Goal: Task Accomplishment & Management: Manage account settings

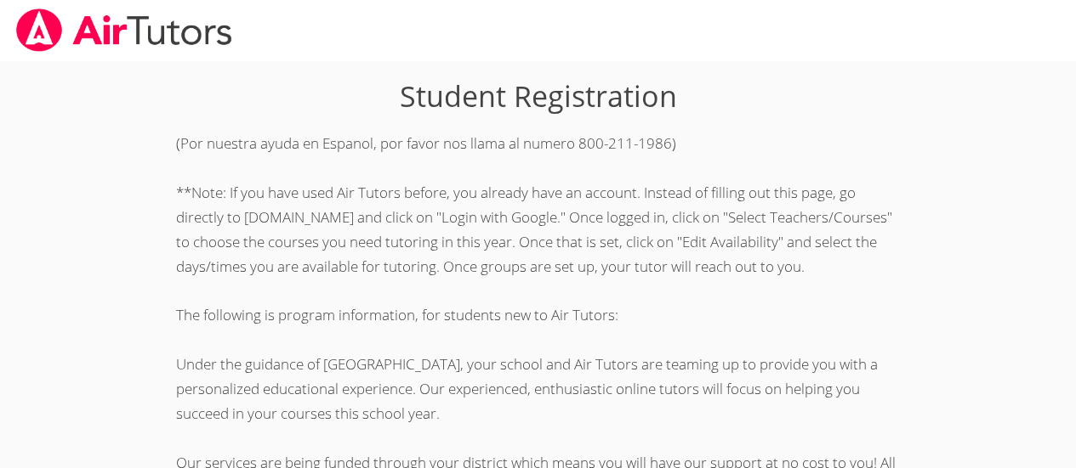
scroll to position [496, 0]
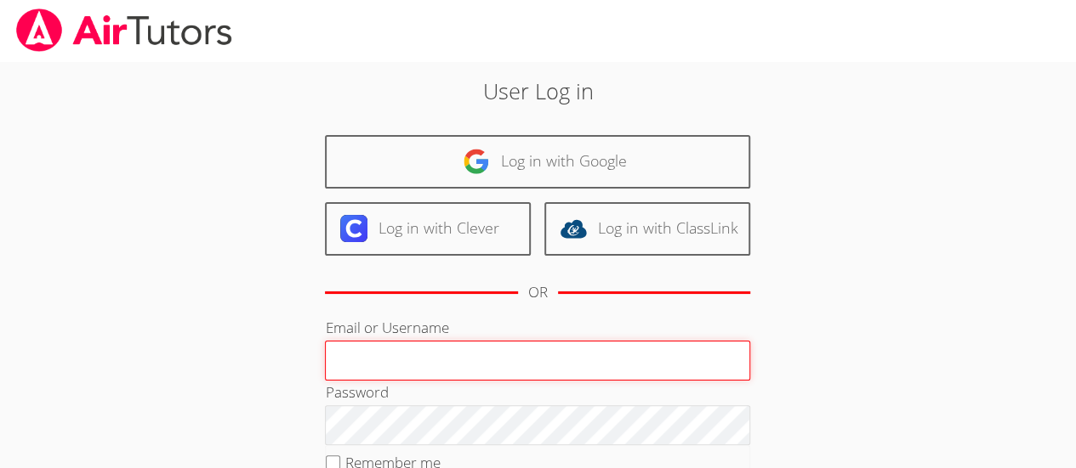
type input "[EMAIL_ADDRESS][DOMAIN_NAME]"
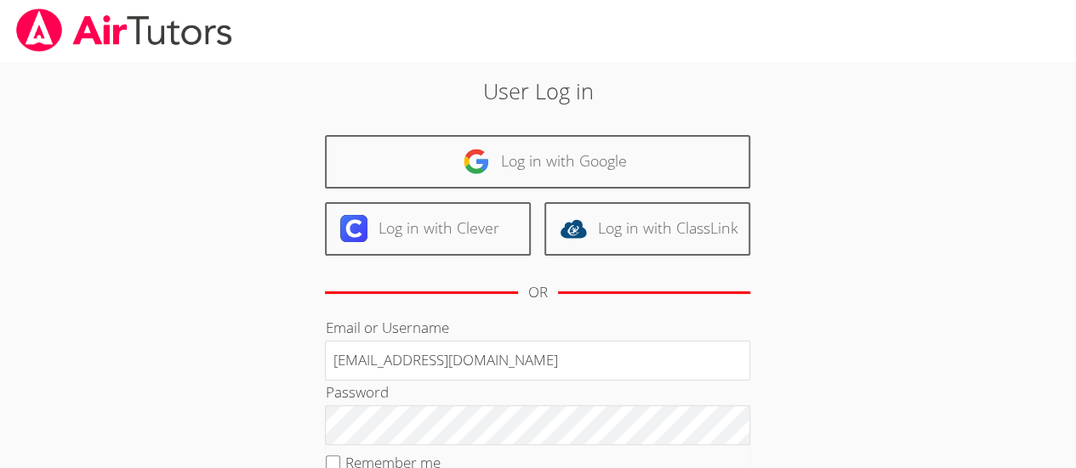
click at [888, 340] on div "User Log in Log in with Google Log in with Clever Log in with ClassLink OR Emai…" at bounding box center [537, 349] width 807 height 576
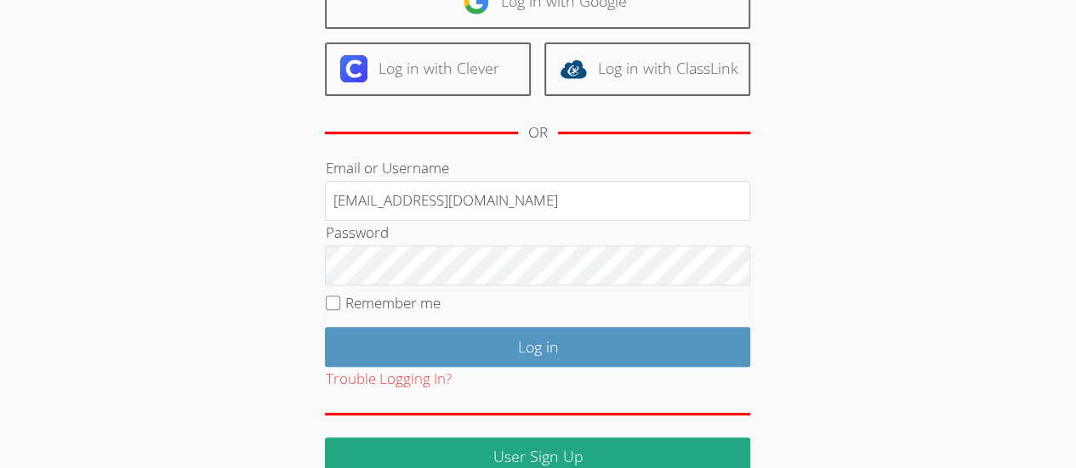
scroll to position [162, 0]
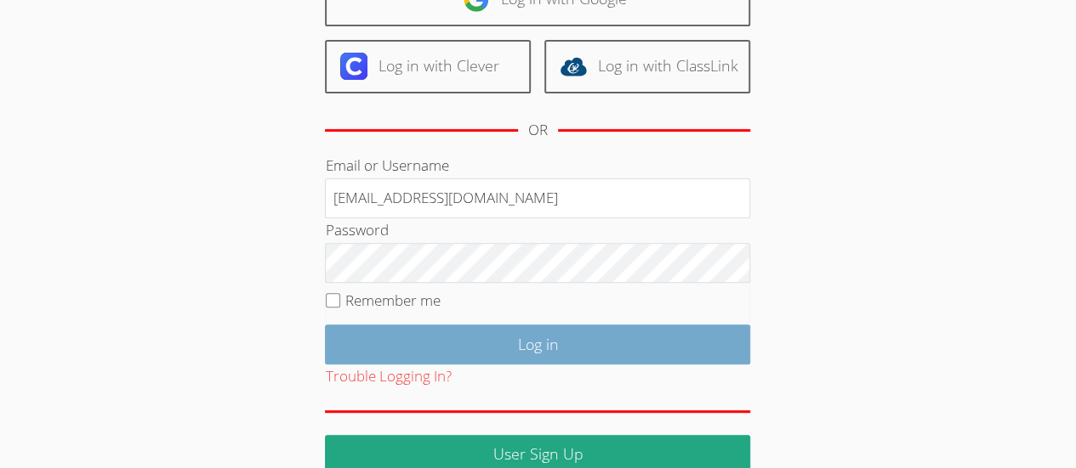
click at [696, 344] on input "Log in" at bounding box center [537, 345] width 425 height 40
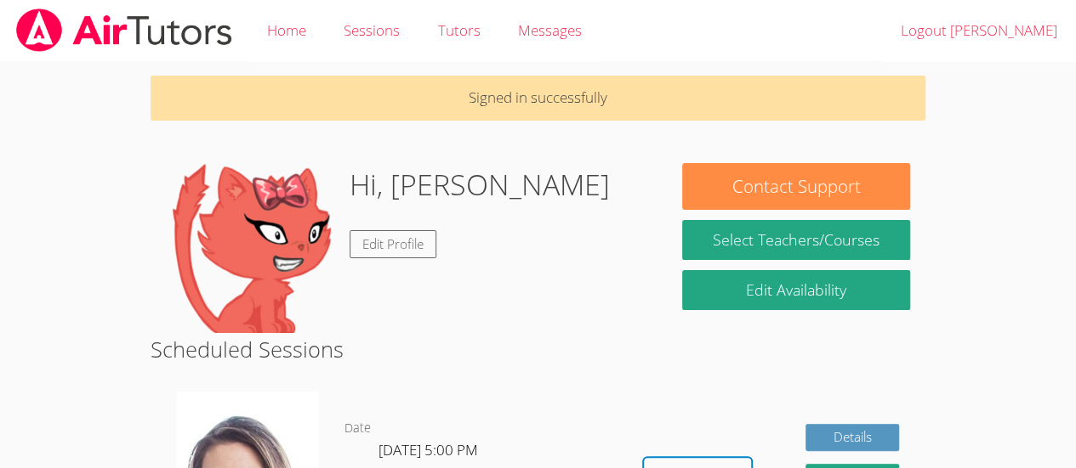
click at [1022, 396] on body "Home Sessions Tutors Messages Logout Luis Signed in successfully Hi, Luis Edit …" at bounding box center [538, 234] width 1076 height 468
click at [375, 37] on link "Sessions" at bounding box center [372, 31] width 94 height 62
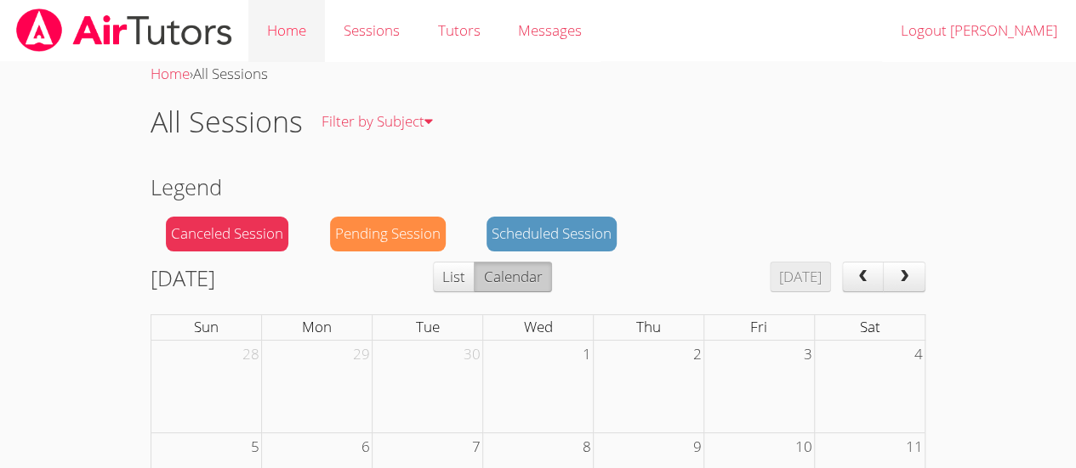
click at [292, 34] on link "Home" at bounding box center [286, 31] width 77 height 62
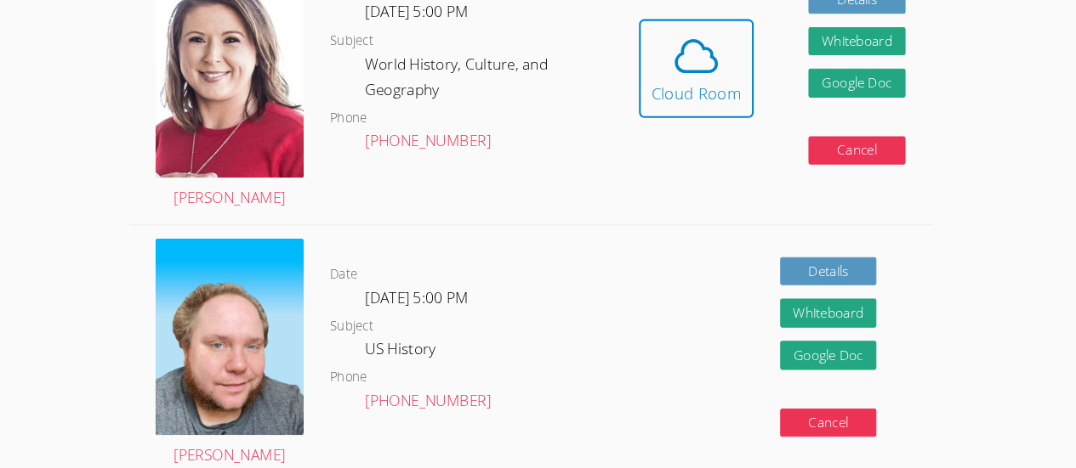
scroll to position [369, 0]
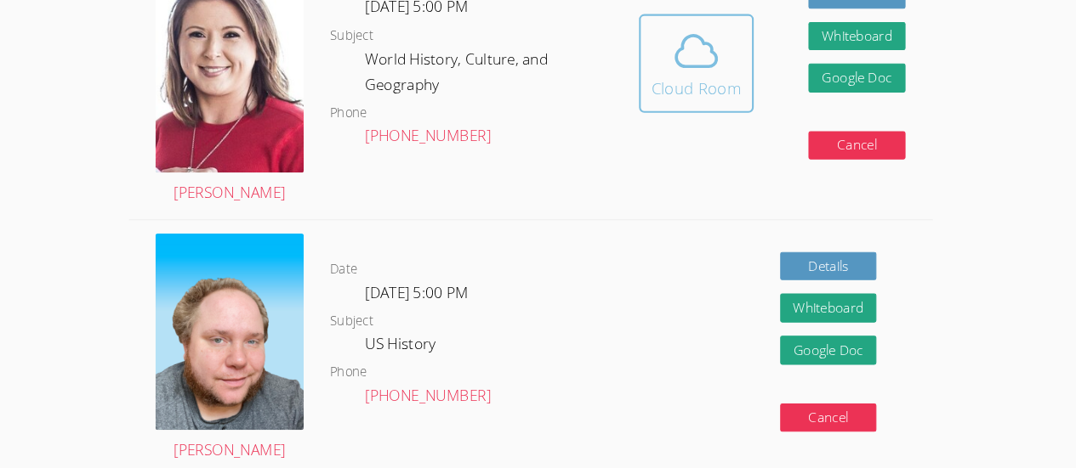
click at [692, 52] on icon at bounding box center [697, 66] width 48 height 48
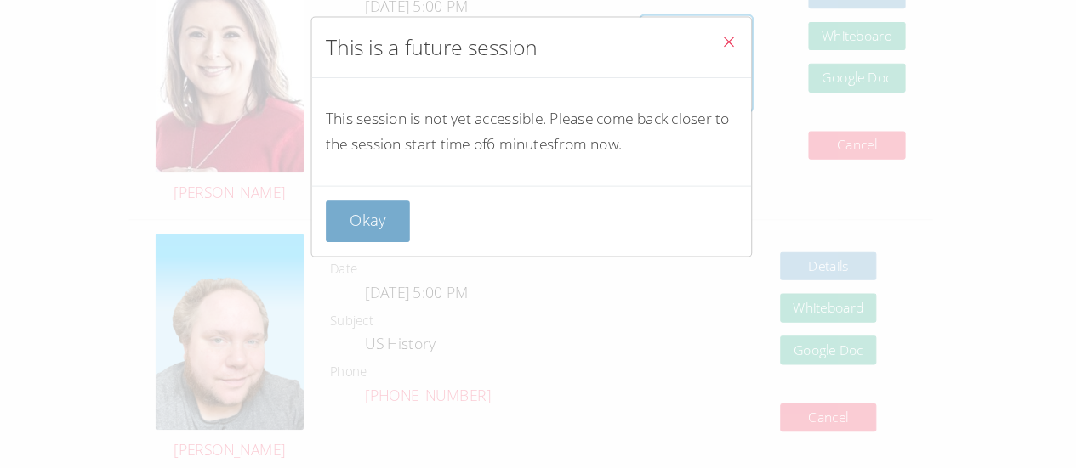
click at [369, 230] on button "Okay" at bounding box center [381, 230] width 82 height 40
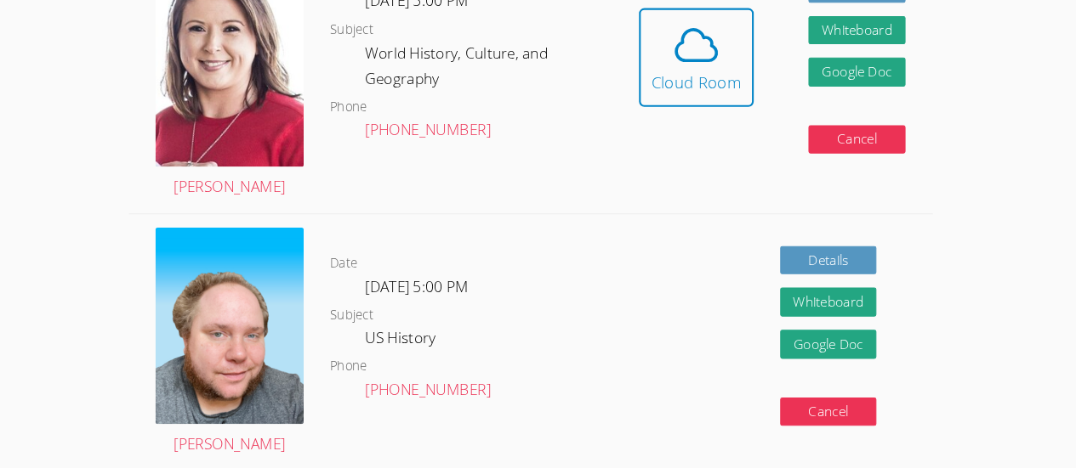
scroll to position [390, 0]
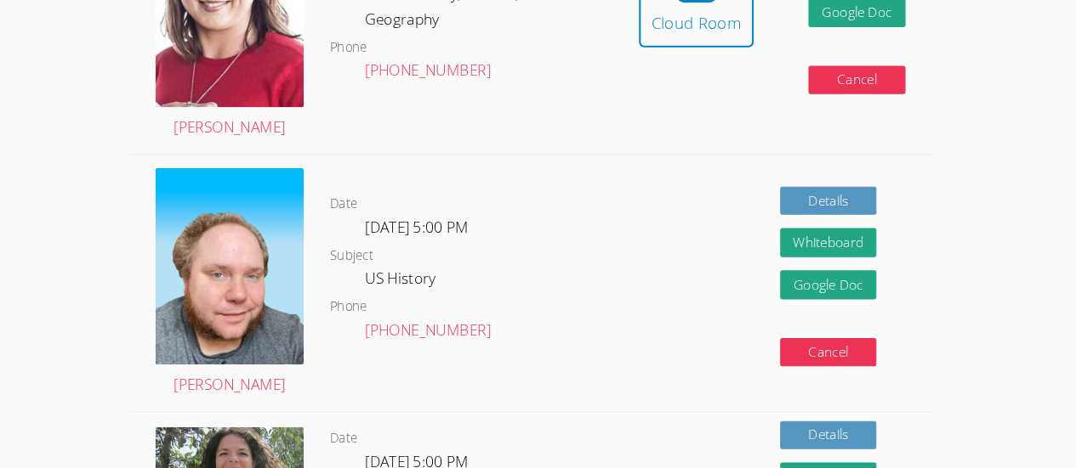
scroll to position [434, 0]
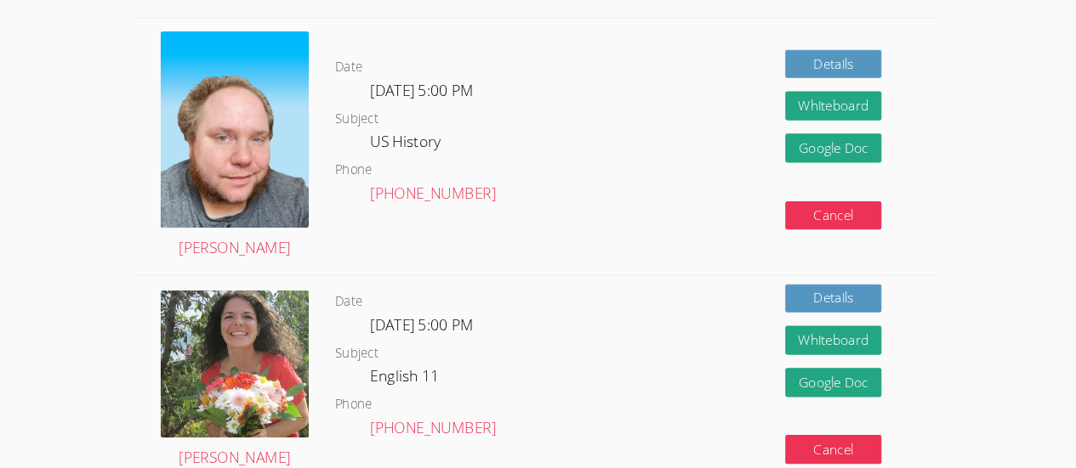
scroll to position [580, 0]
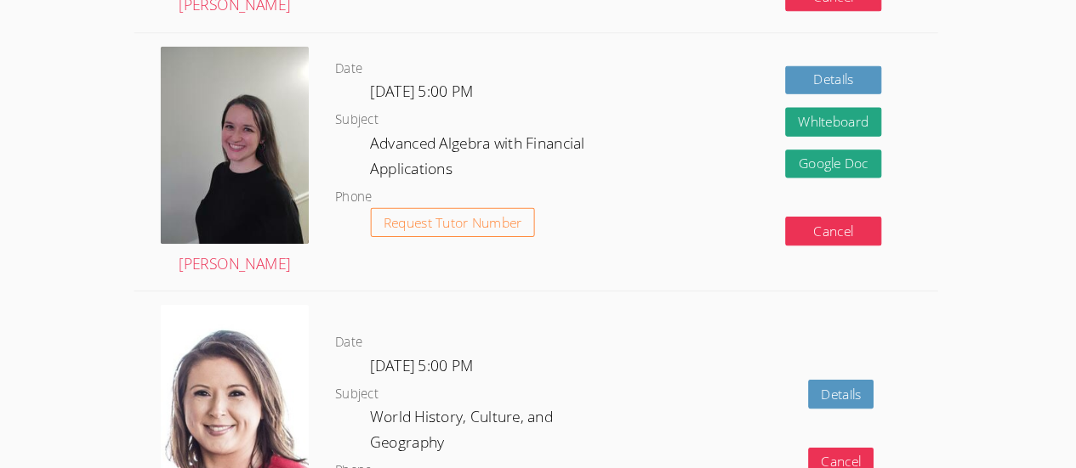
scroll to position [1993, 0]
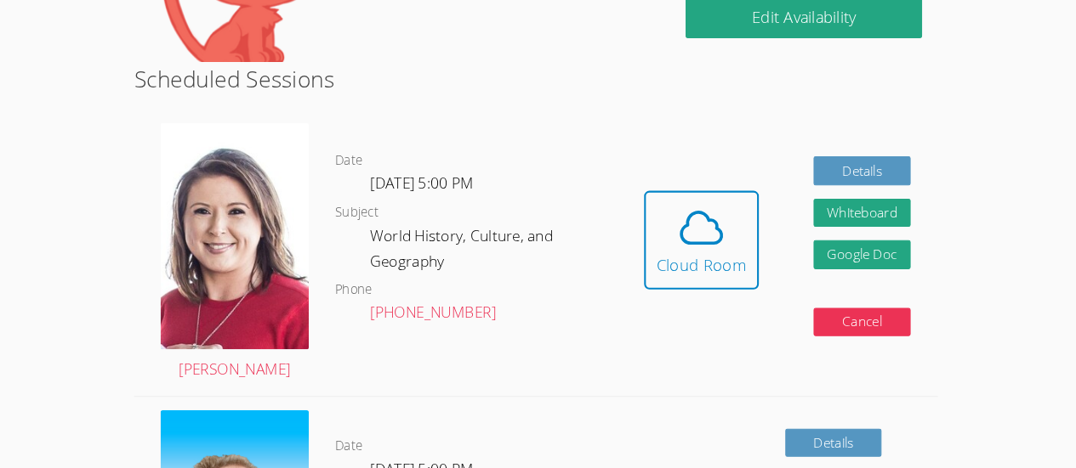
scroll to position [207, 0]
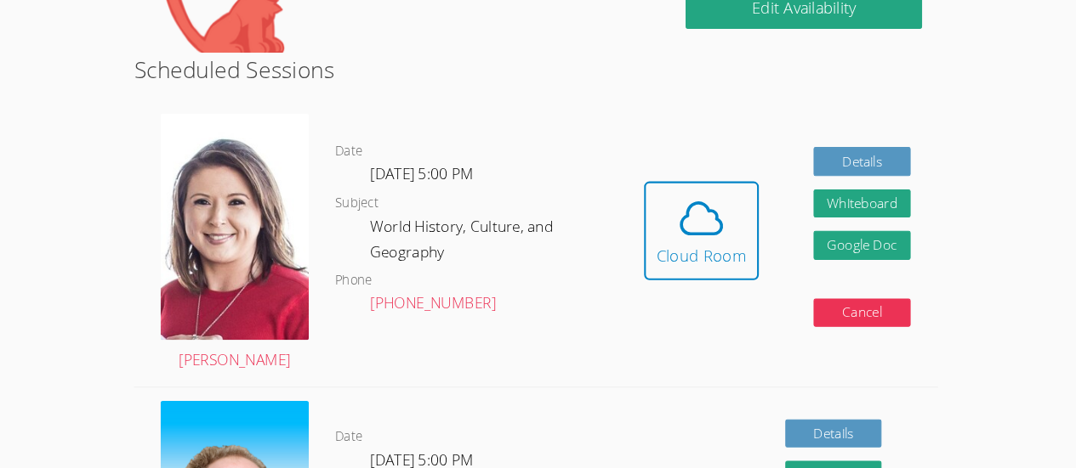
click at [94, 261] on html "Home Sessions Tutors Messages Logout Luis Hi, Luis Edit Profile Contact Support…" at bounding box center [538, 27] width 1076 height 468
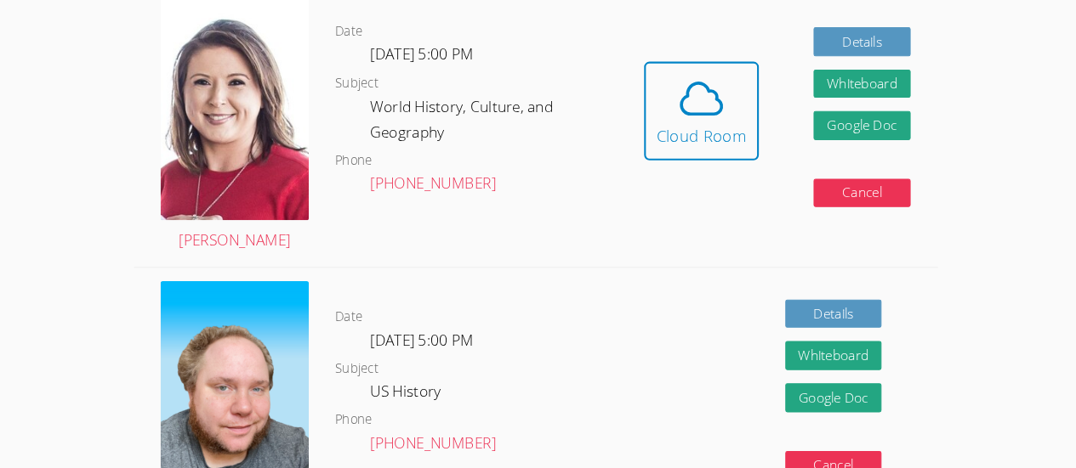
scroll to position [327, 0]
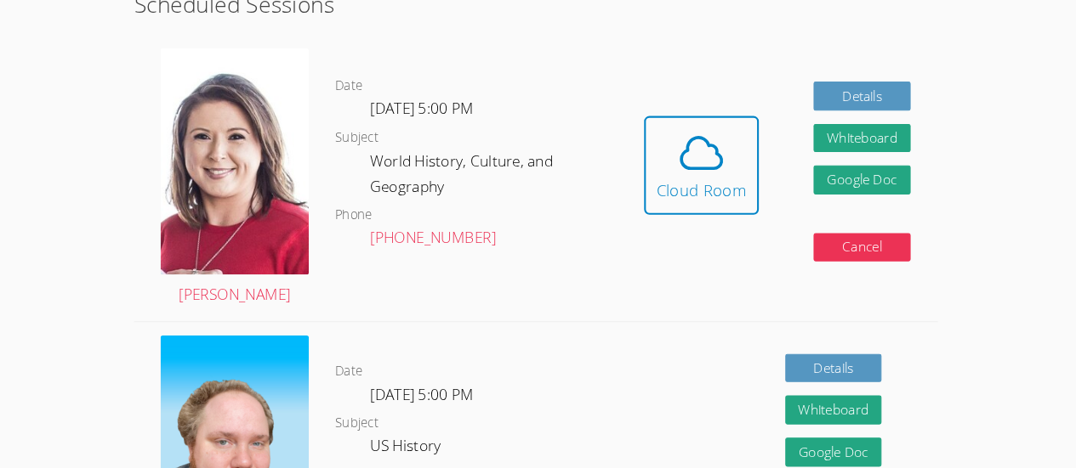
scroll to position [281, 0]
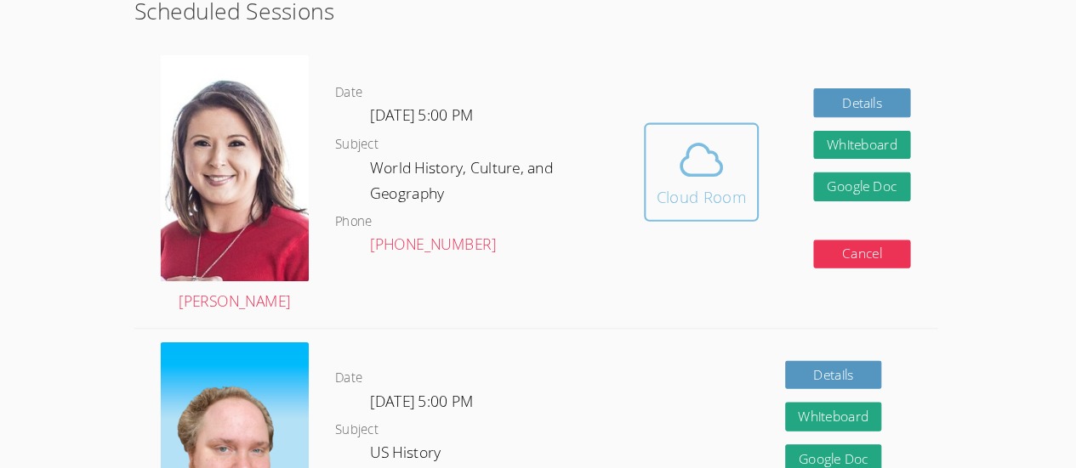
click at [726, 197] on div "Cloud Room" at bounding box center [697, 190] width 87 height 24
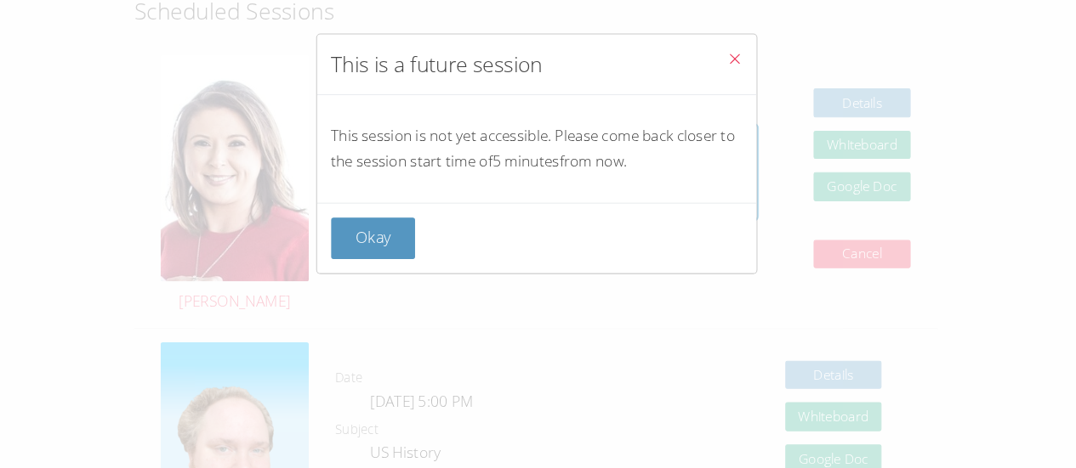
click at [722, 49] on icon "Close" at bounding box center [729, 56] width 14 height 14
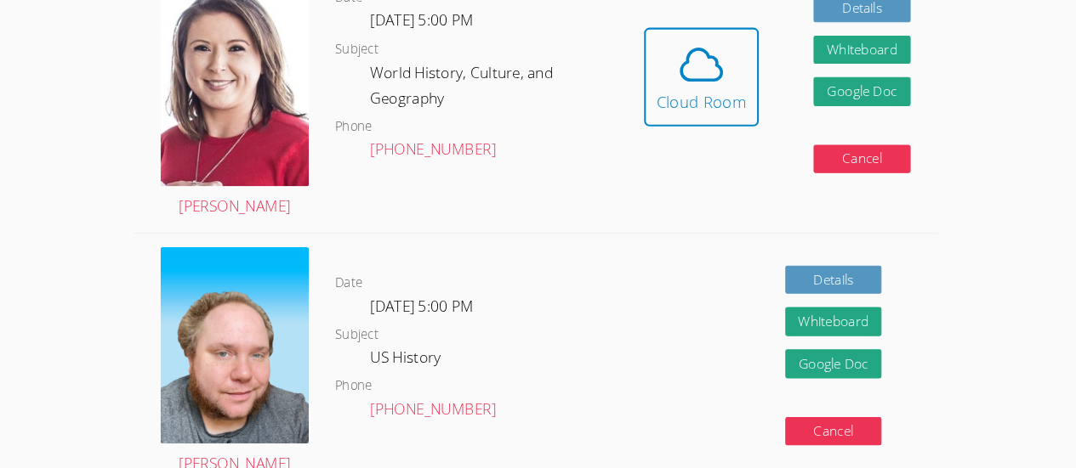
scroll to position [366, 0]
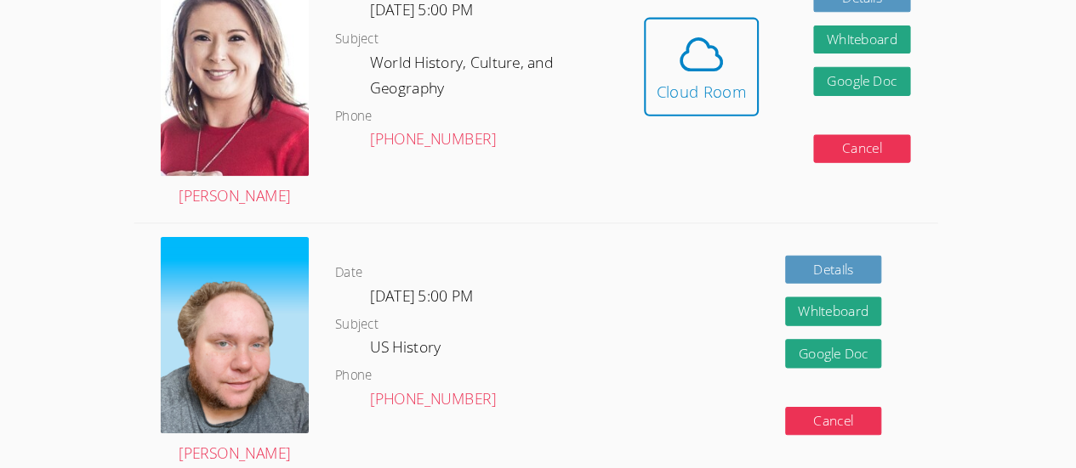
click at [679, 211] on div "Hidden Cloud Room Details Whiteboard Hidden Google Doc Cancel" at bounding box center [770, 92] width 309 height 275
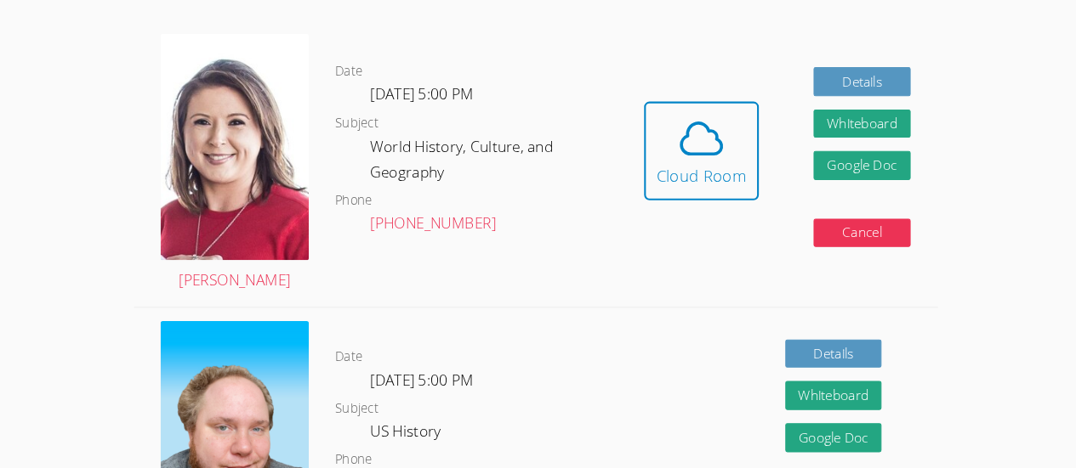
scroll to position [295, 0]
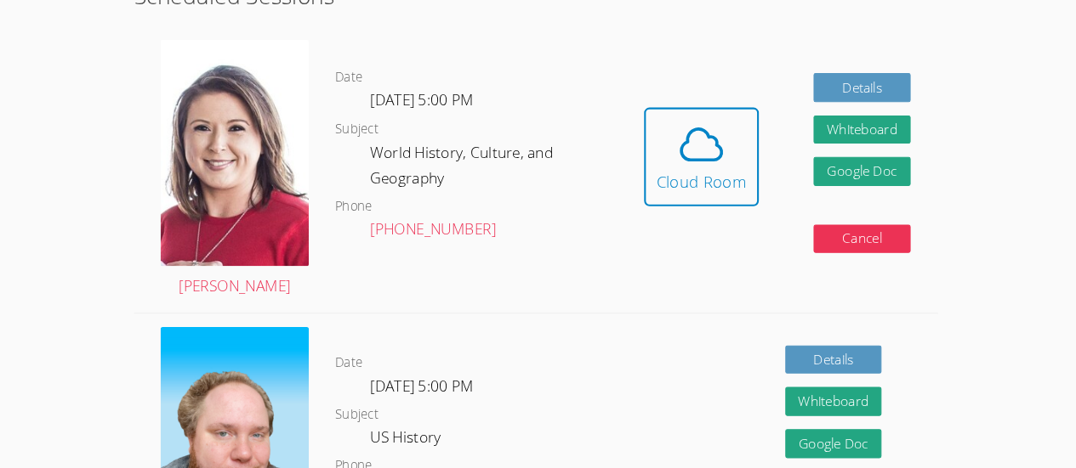
click at [602, 378] on dl "Date Thu Oct 16, 5:00 PM Subject US History Phone (762) 214-2247" at bounding box center [479, 426] width 271 height 174
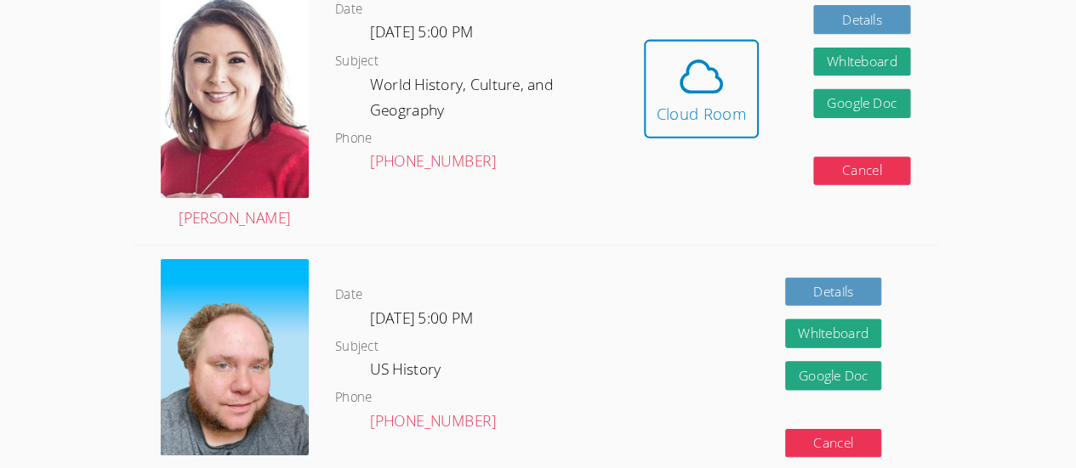
scroll to position [350, 0]
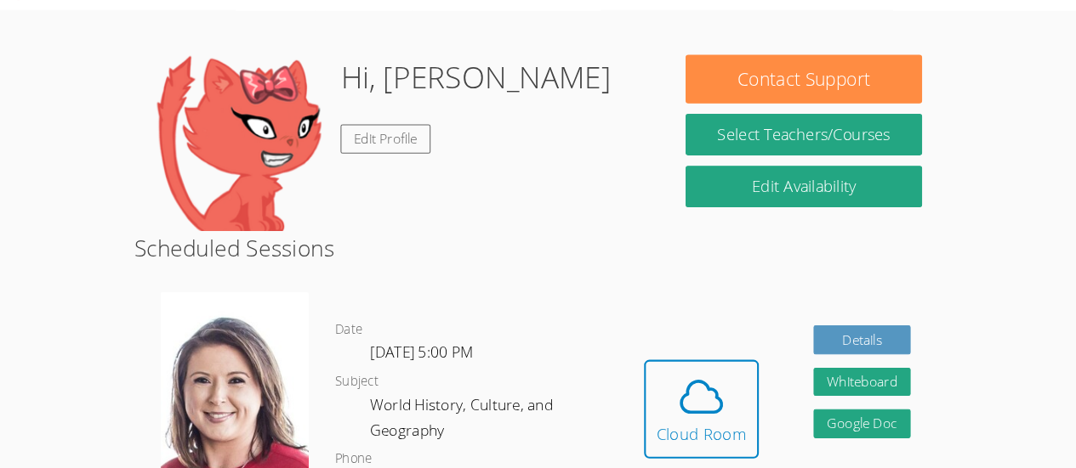
scroll to position [50, 0]
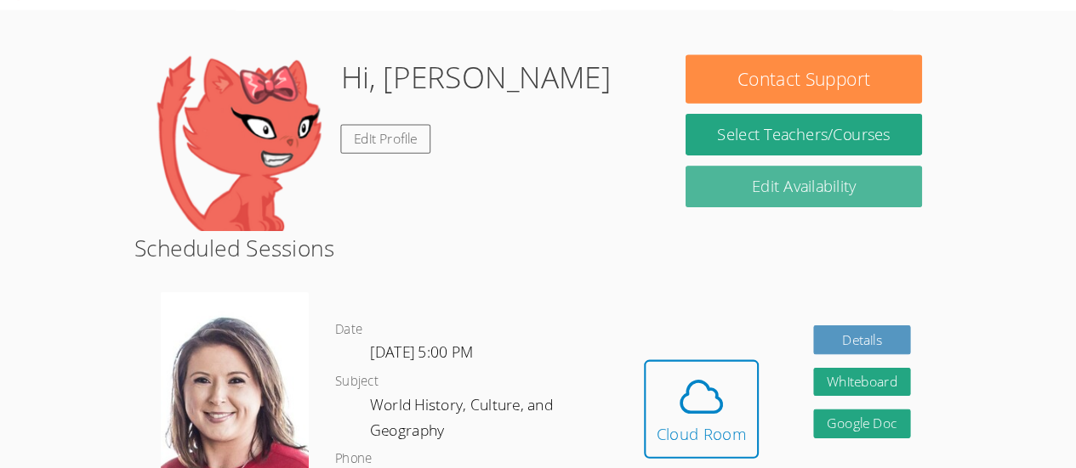
click at [843, 184] on link "Edit Availability" at bounding box center [795, 182] width 227 height 40
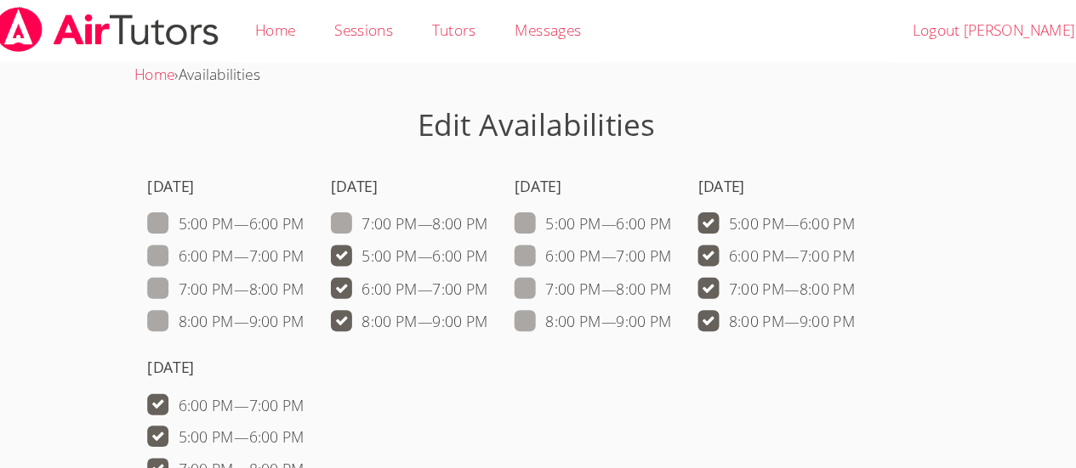
click at [490, 394] on div "Sunday 5:00 PM — 6:00 PM 6:00 PM — 7:00 PM 7:00 PM — 8:00 PM 8:00 PM — 9:00 PM …" at bounding box center [537, 331] width 775 height 349
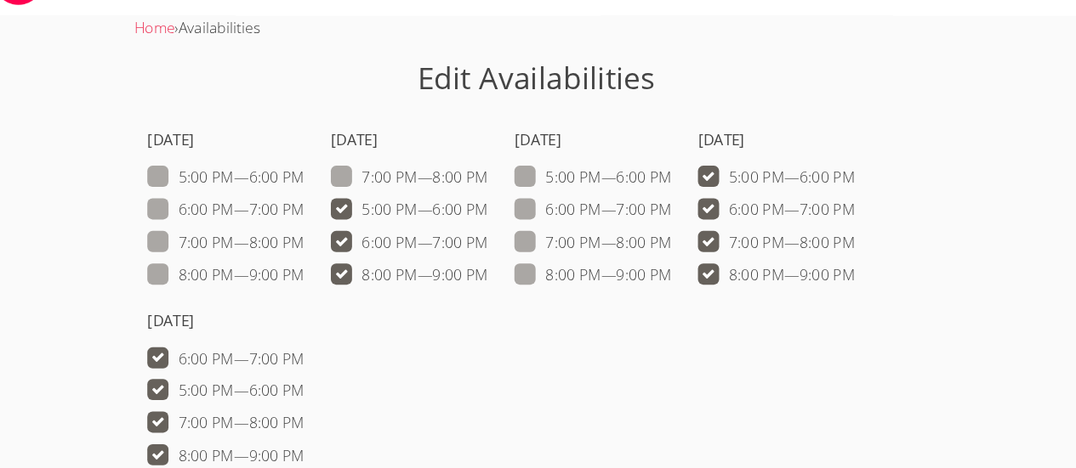
scroll to position [38, 0]
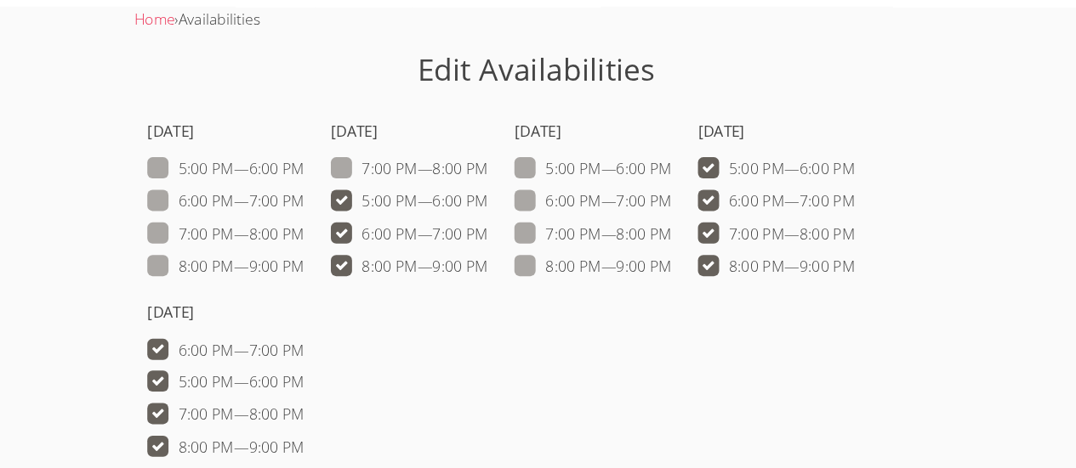
click at [491, 209] on span at bounding box center [491, 211] width 0 height 20
click at [491, 209] on input "5:00 PM — 6:00 PM" at bounding box center [498, 207] width 14 height 14
checkbox input "false"
click at [845, 172] on span at bounding box center [845, 179] width 0 height 20
click at [845, 172] on input "5:00 PM — 6:00 PM" at bounding box center [852, 175] width 14 height 14
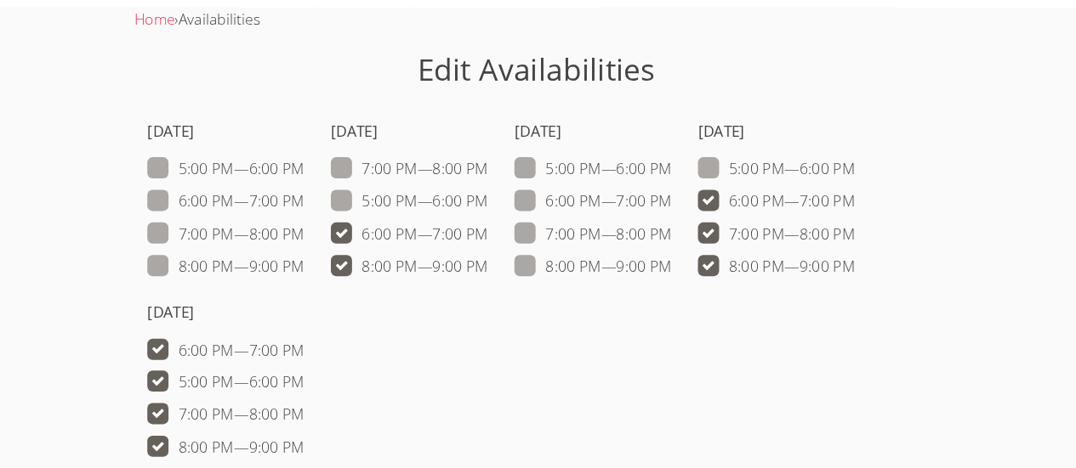
checkbox input "false"
click at [845, 211] on span at bounding box center [845, 211] width 0 height 20
click at [845, 211] on input "6:00 PM — 7:00 PM" at bounding box center [852, 207] width 14 height 14
checkbox input "false"
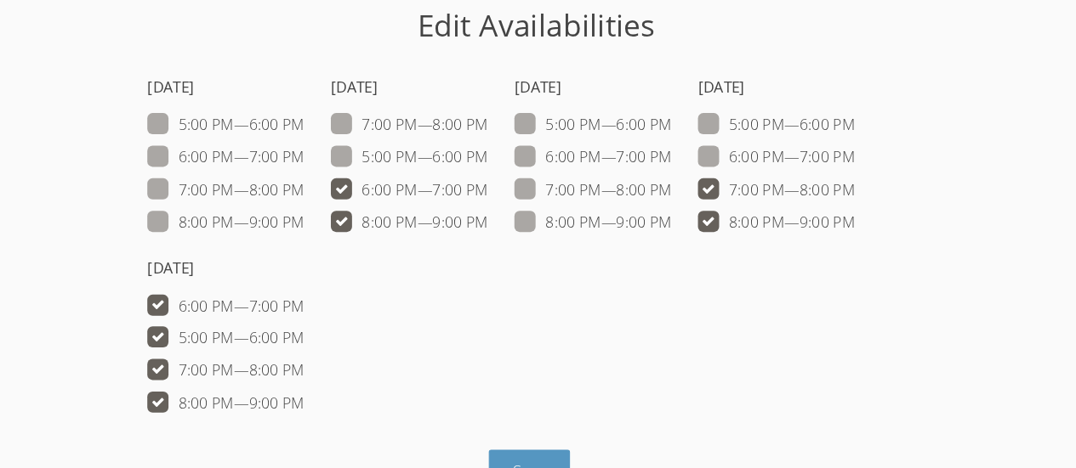
scroll to position [91, 0]
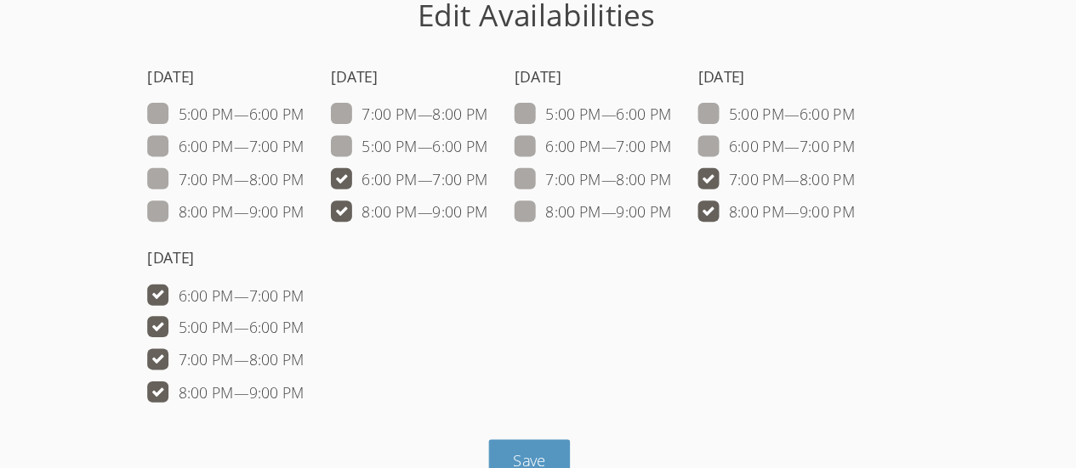
click at [315, 304] on span at bounding box center [315, 302] width 0 height 20
click at [315, 304] on input "6:00 PM — 7:00 PM" at bounding box center [322, 298] width 14 height 14
checkbox input "false"
click at [315, 332] on span at bounding box center [315, 332] width 0 height 20
click at [315, 332] on input "5:00 PM — 6:00 PM" at bounding box center [322, 328] width 14 height 14
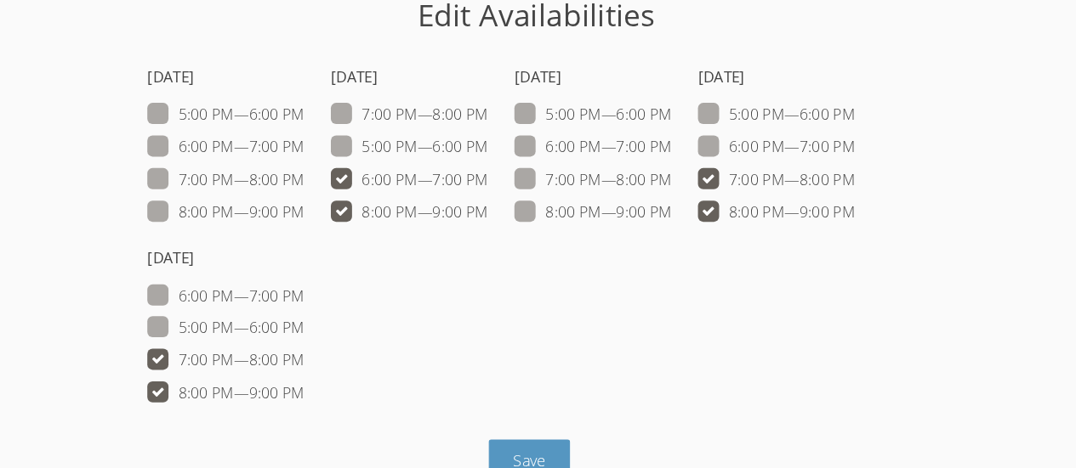
checkbox input "false"
click at [491, 116] on span at bounding box center [491, 126] width 0 height 20
click at [491, 116] on input "7:00 PM — 8:00 PM" at bounding box center [498, 123] width 14 height 14
checkbox input "true"
click at [491, 185] on span at bounding box center [491, 189] width 0 height 20
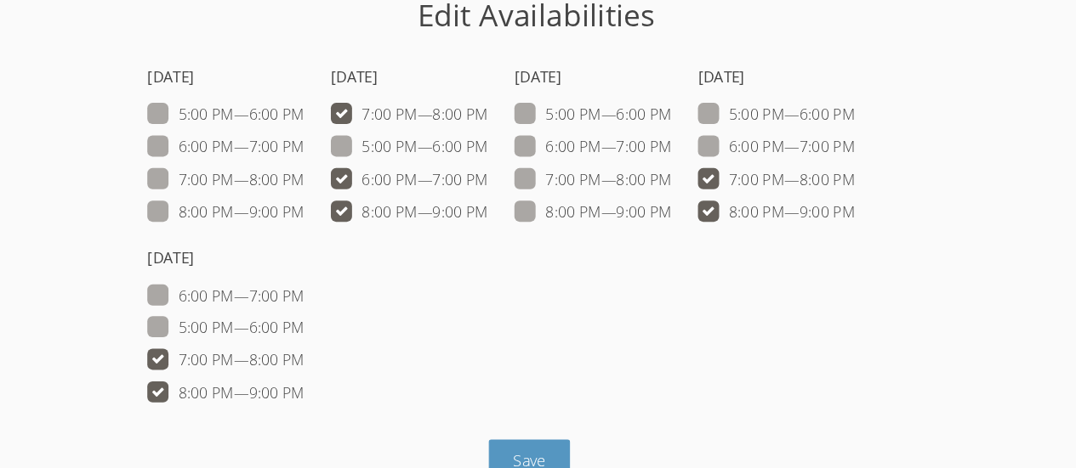
click at [491, 185] on input "6:00 PM — 7:00 PM" at bounding box center [498, 186] width 14 height 14
checkbox input "false"
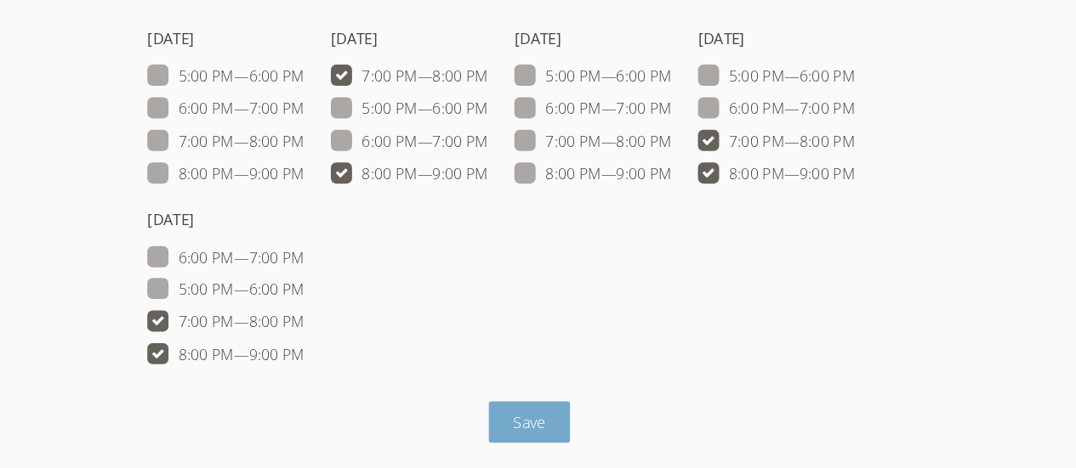
click at [539, 422] on span "Save" at bounding box center [531, 423] width 31 height 20
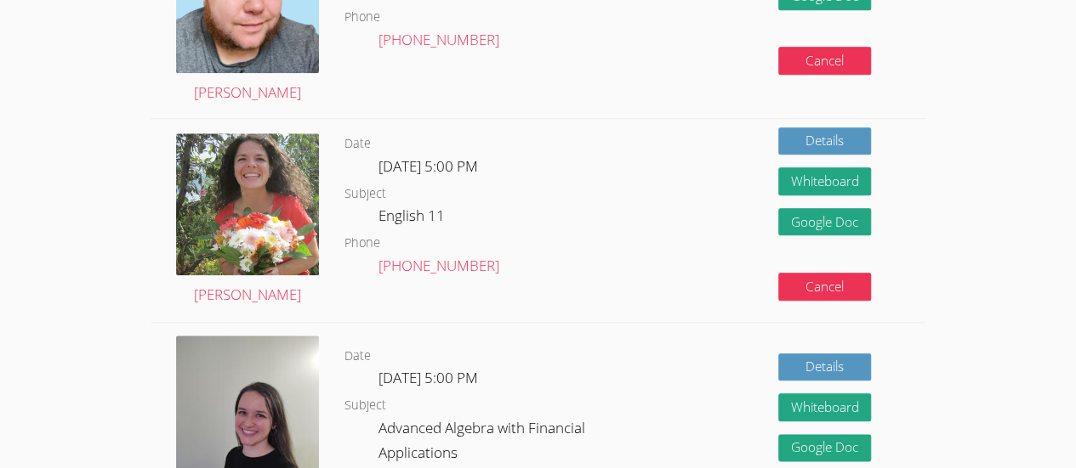
scroll to position [780, 0]
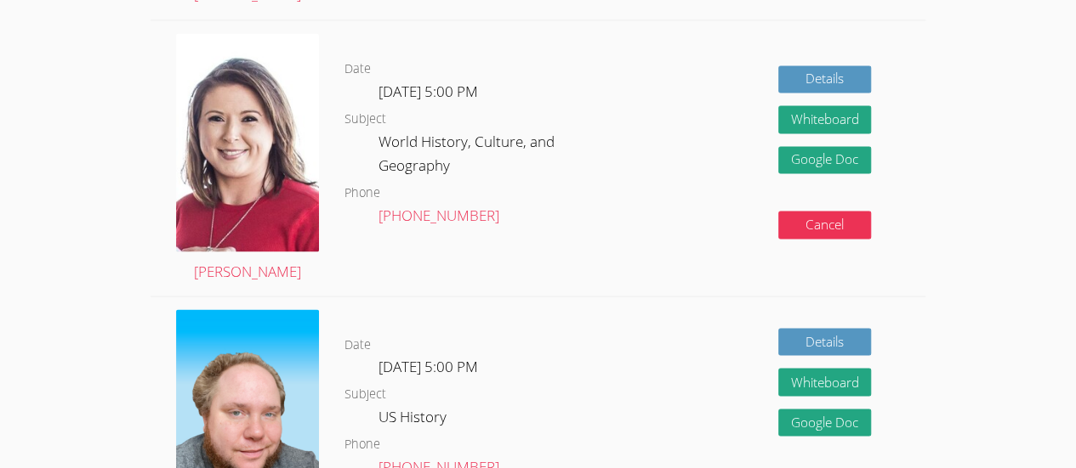
scroll to position [1344, 0]
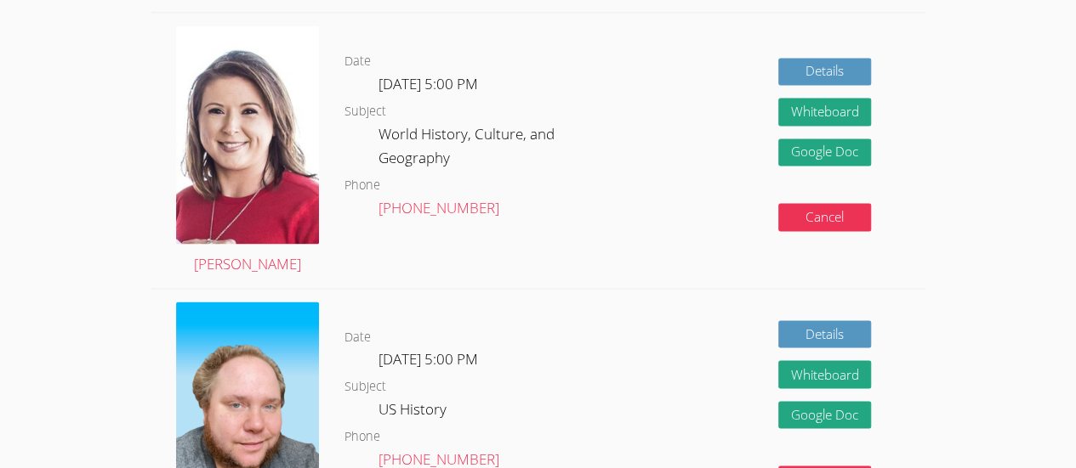
click at [627, 92] on div "Details Whiteboard Hidden Google Doc Cancel" at bounding box center [770, 150] width 309 height 275
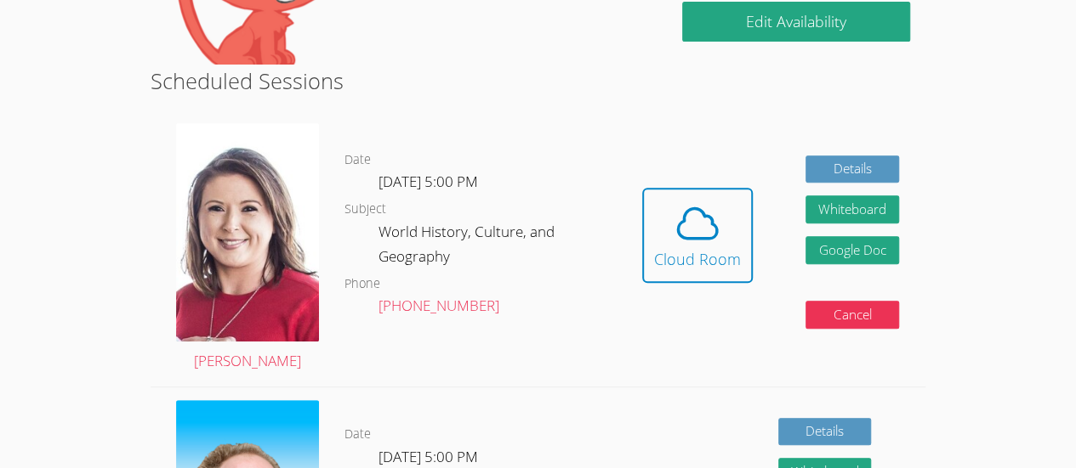
scroll to position [0, 0]
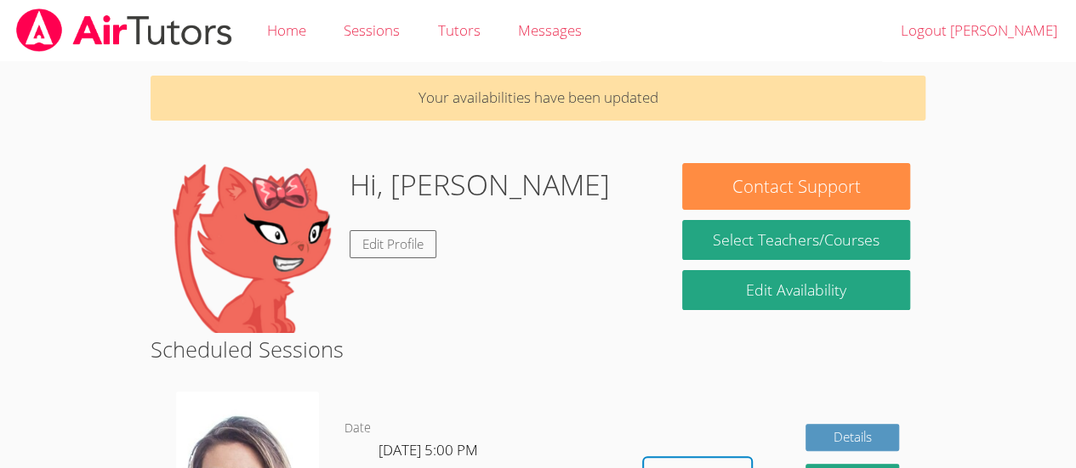
click at [571, 349] on h2 "Scheduled Sessions" at bounding box center [537, 349] width 775 height 32
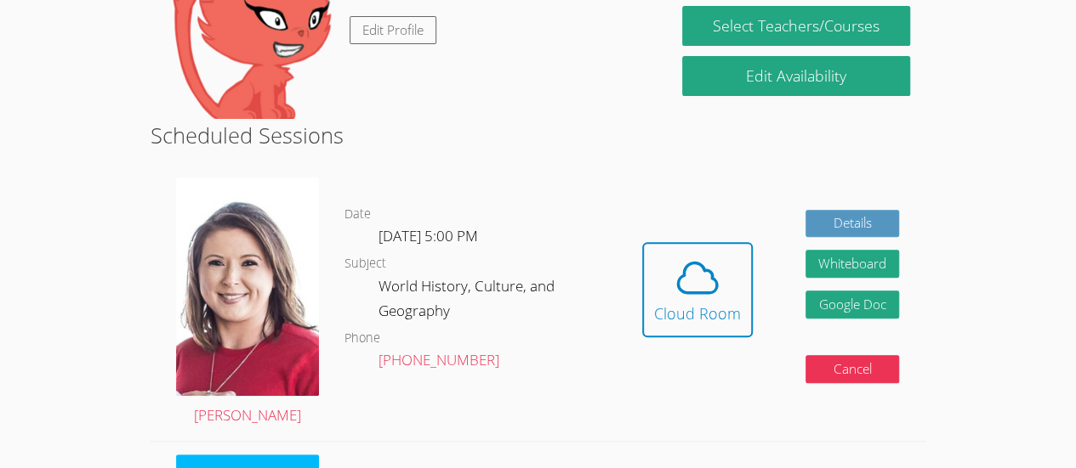
scroll to position [213, 0]
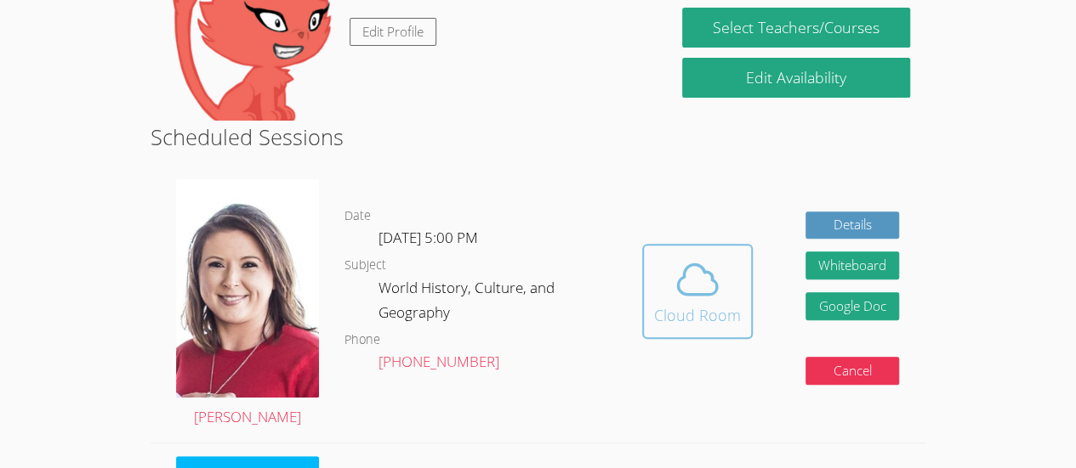
click at [718, 304] on div "Cloud Room" at bounding box center [697, 316] width 87 height 24
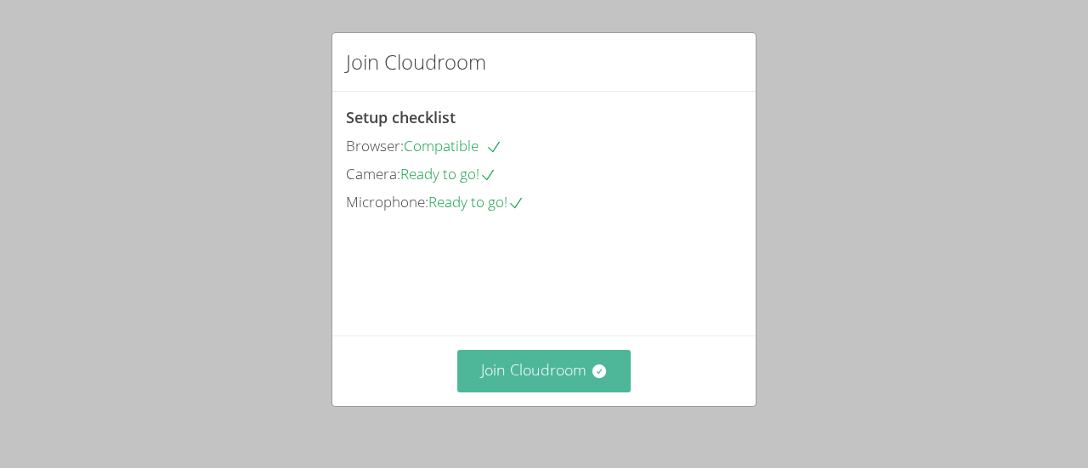
click at [592, 367] on icon at bounding box center [599, 372] width 14 height 14
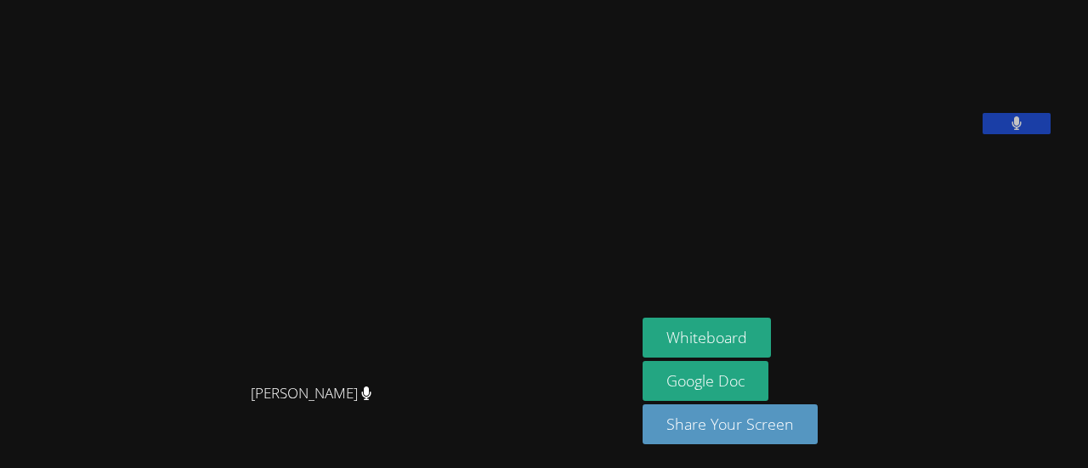
drag, startPoint x: 427, startPoint y: 169, endPoint x: 463, endPoint y: 98, distance: 80.2
click at [446, 98] on video at bounding box center [317, 201] width 255 height 350
